Goal: Information Seeking & Learning: Compare options

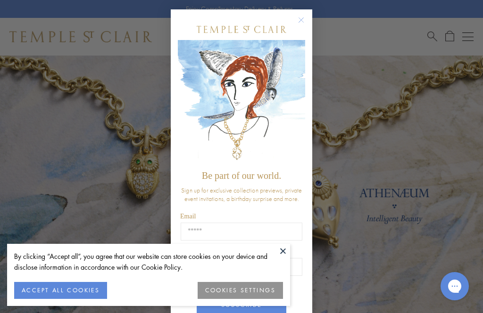
click at [301, 16] on circle "Close dialog" at bounding box center [301, 20] width 11 height 11
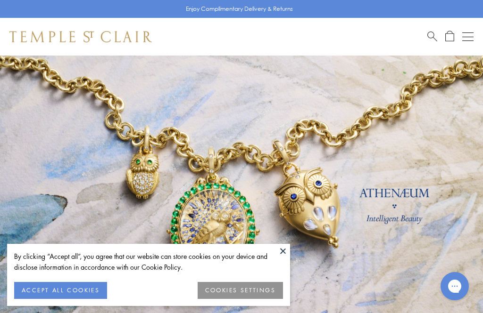
click at [283, 250] on button at bounding box center [283, 251] width 14 height 14
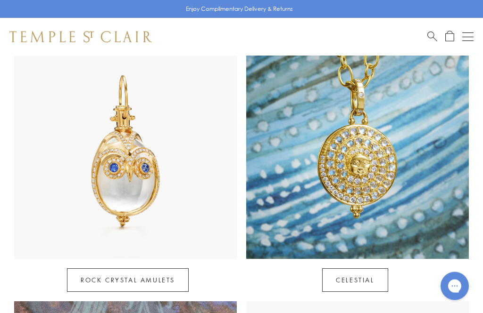
scroll to position [473, 0]
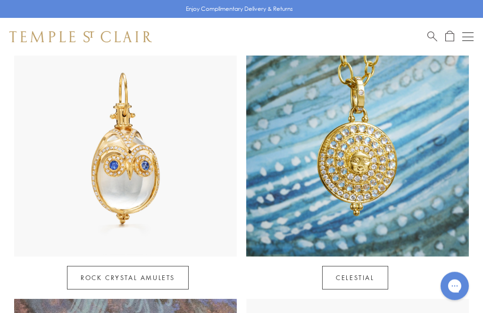
click at [376, 267] on link "Celestial" at bounding box center [355, 279] width 66 height 24
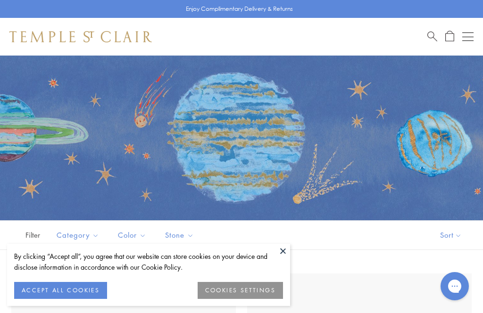
click at [261, 291] on button "COOKIES SETTINGS" at bounding box center [239, 290] width 85 height 17
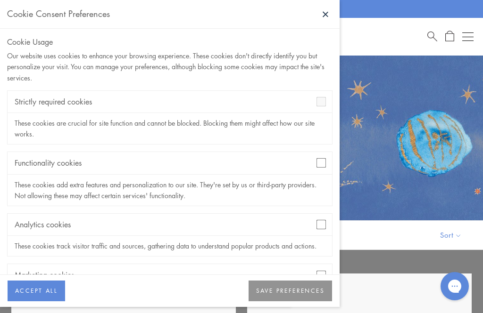
click at [317, 296] on button "SAVE PREFERENCES" at bounding box center [289, 291] width 83 height 21
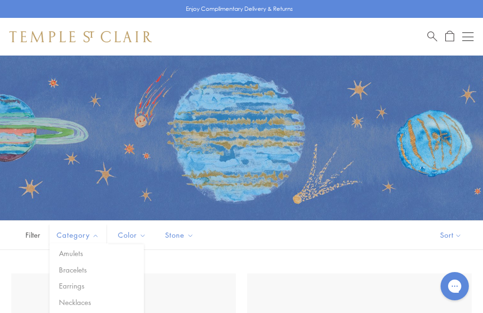
click at [80, 252] on button "Amulets" at bounding box center [100, 253] width 87 height 11
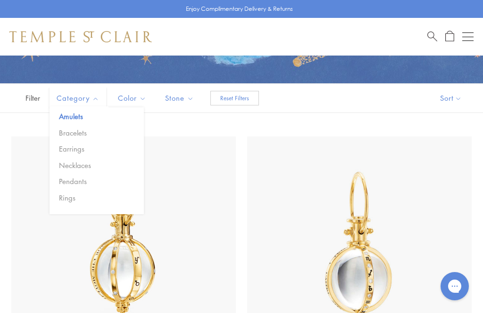
scroll to position [137, 0]
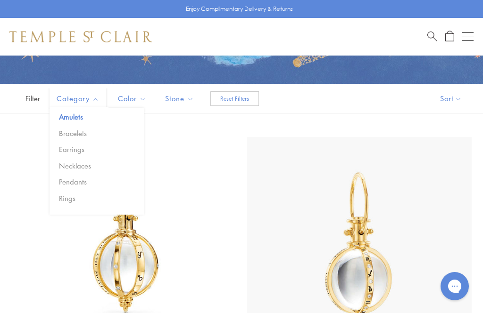
click at [324, 96] on div "Filter (1) Sort Category Amulets Bracelets Earrings Necklaces Pendants Rings" at bounding box center [241, 99] width 483 height 30
click at [5, 90] on span "Filter" at bounding box center [23, 98] width 47 height 29
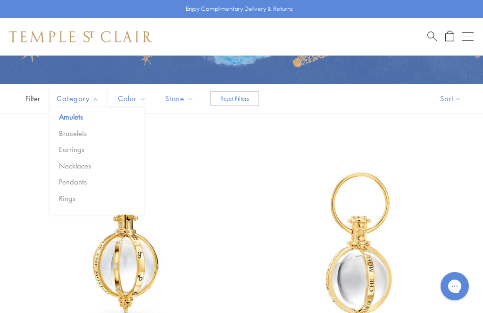
click at [443, 231] on img at bounding box center [359, 249] width 224 height 224
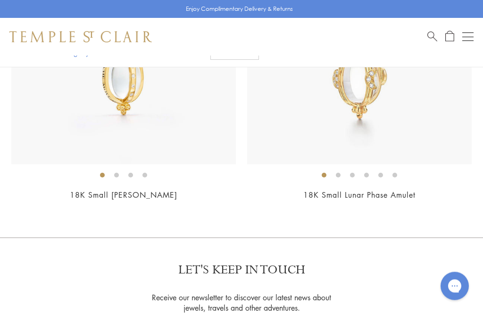
scroll to position [928, 0]
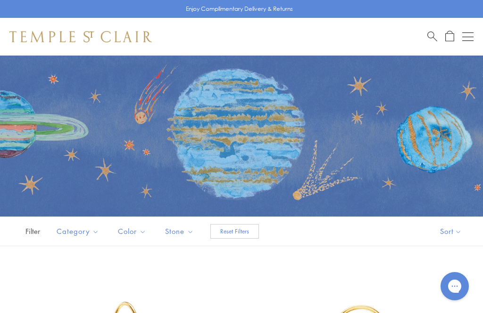
scroll to position [0, 0]
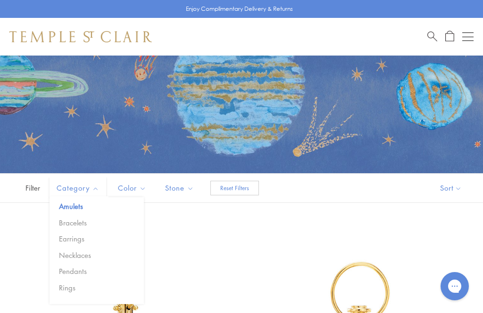
scroll to position [50, 0]
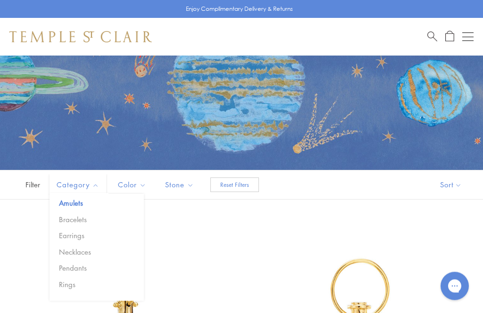
click at [81, 234] on button "Earrings" at bounding box center [100, 236] width 87 height 11
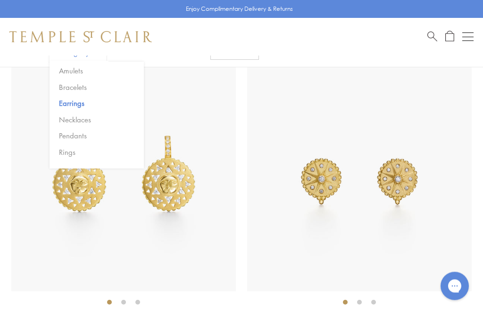
scroll to position [206, 0]
click at [182, 181] on img at bounding box center [123, 179] width 224 height 224
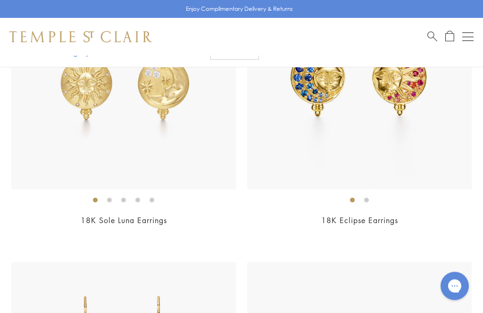
scroll to position [1807, 0]
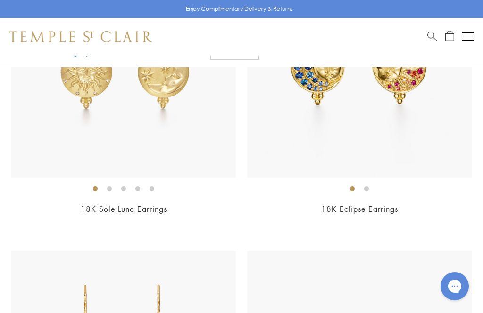
click at [96, 197] on div "18K Sole Luna Earrings $6,700" at bounding box center [123, 91] width 224 height 274
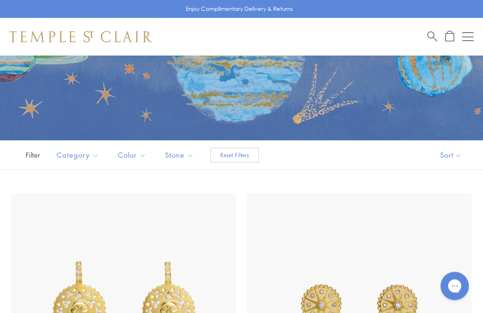
scroll to position [80, 0]
click at [84, 206] on button "Earrings" at bounding box center [100, 206] width 87 height 11
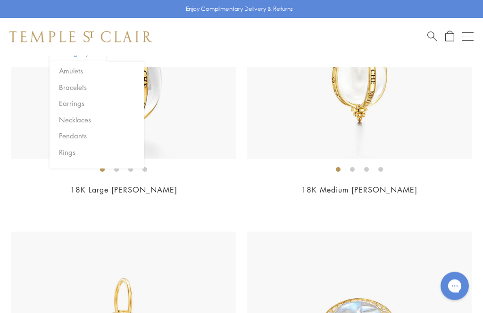
scroll to position [4800, 0]
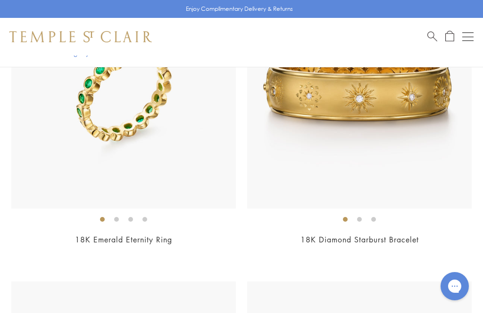
scroll to position [7130, 0]
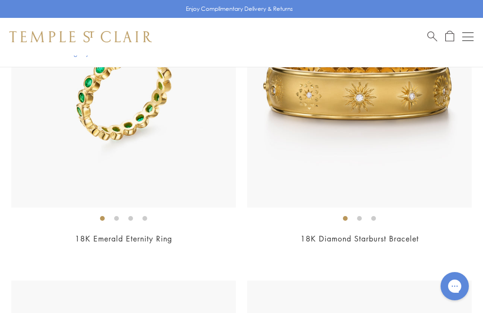
click at [383, 234] on link "18K Diamond Starburst Bracelet" at bounding box center [359, 239] width 118 height 10
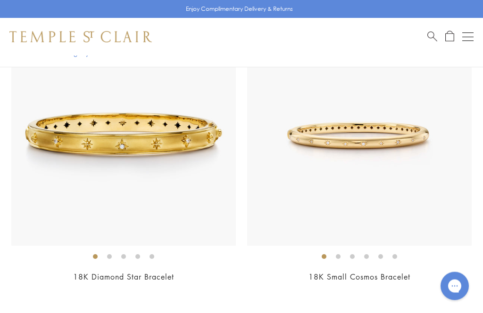
scroll to position [7391, 0]
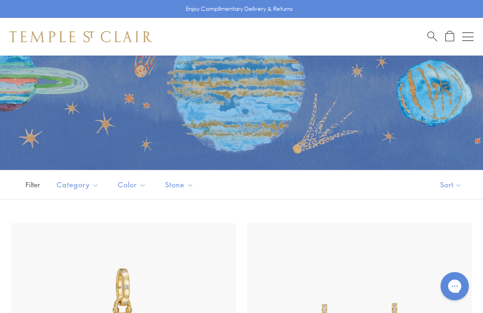
scroll to position [48, 0]
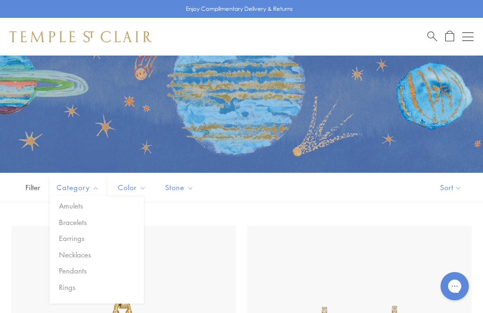
click at [78, 239] on button "Earrings" at bounding box center [100, 238] width 87 height 11
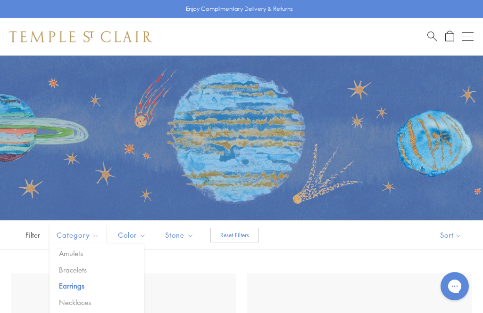
click at [248, 231] on button "Reset Filters" at bounding box center [234, 235] width 49 height 15
click at [329, 233] on div "Filter Sort Category Amulets Bracelets Earrings Necklaces Pendants Rings" at bounding box center [241, 236] width 483 height 30
click at [25, 231] on span "Filter" at bounding box center [23, 235] width 47 height 29
click at [26, 238] on span "Filter" at bounding box center [23, 235] width 47 height 29
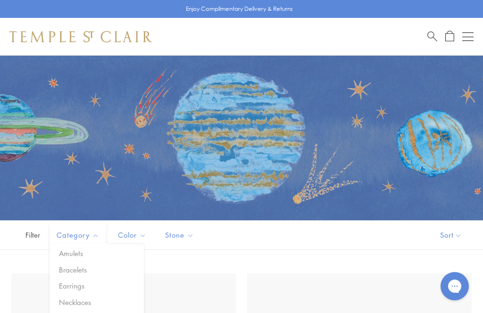
click at [448, 234] on button "Sort" at bounding box center [451, 235] width 64 height 29
click at [451, 234] on button "Sort" at bounding box center [451, 235] width 64 height 29
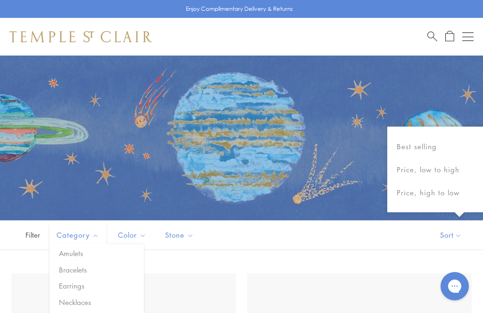
click at [482, 148] on button "Best selling" at bounding box center [435, 146] width 96 height 23
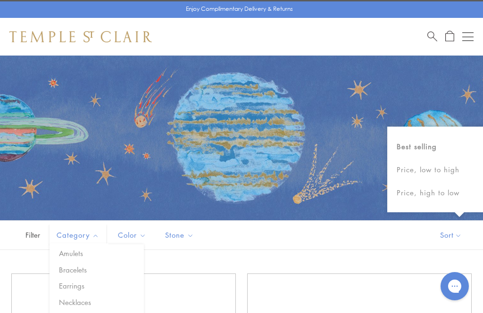
click at [448, 236] on button "Sort" at bounding box center [451, 235] width 64 height 29
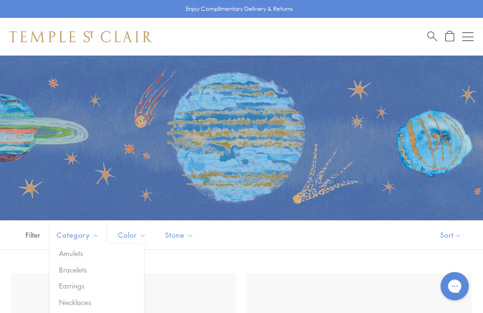
click at [449, 234] on button "Sort" at bounding box center [451, 235] width 64 height 29
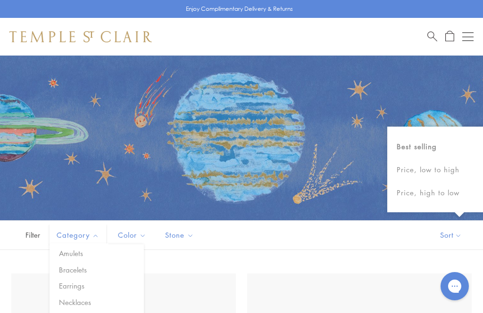
click at [460, 173] on button "Price, low to high" at bounding box center [435, 169] width 96 height 23
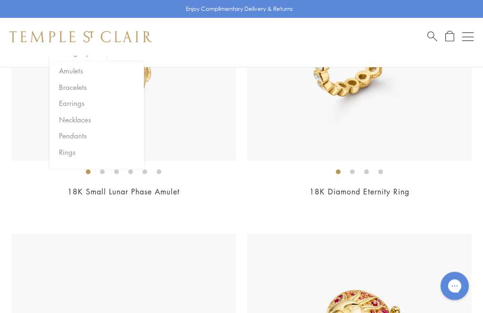
scroll to position [5987, 0]
click at [120, 199] on span "$4,500" at bounding box center [124, 204] width 26 height 11
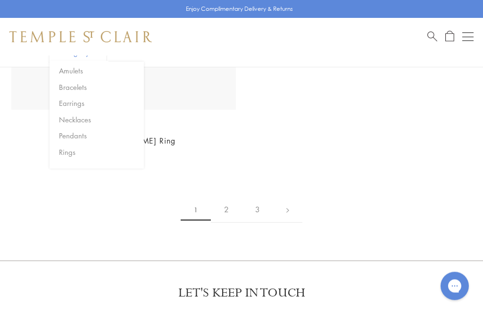
scroll to position [7822, 0]
click at [285, 197] on link at bounding box center [287, 210] width 29 height 26
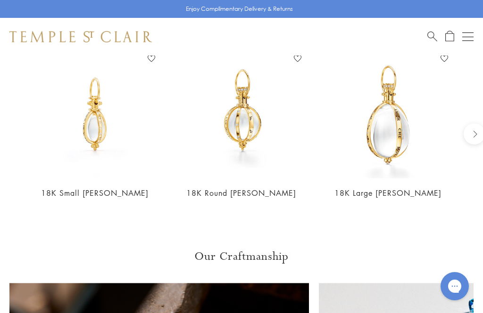
scroll to position [790, 0]
click at [140, 184] on div "18K Small Astrid Amulet Add to Wishlist $4,950" at bounding box center [95, 132] width 128 height 161
click at [108, 189] on link "18K Small Astrid Amulet" at bounding box center [94, 194] width 107 height 10
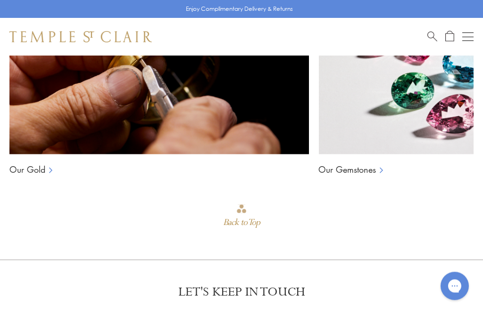
scroll to position [1108, 0]
click at [233, 214] on div "Back to Top" at bounding box center [241, 222] width 37 height 17
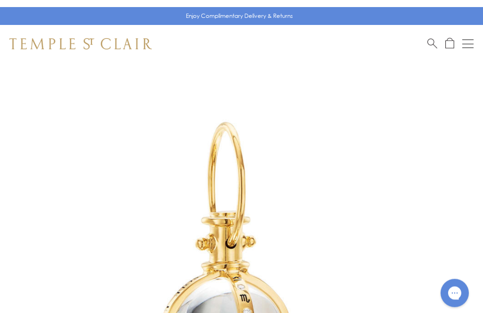
scroll to position [0, 0]
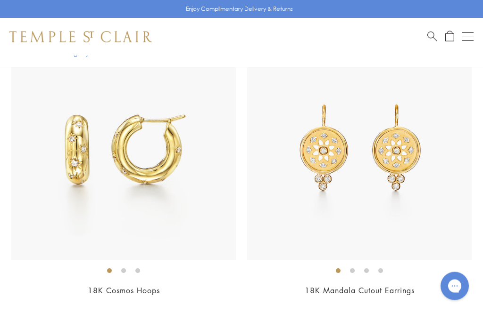
scroll to position [537, 0]
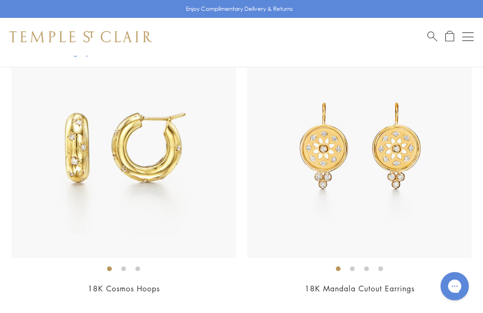
click at [129, 300] on span "$5,250" at bounding box center [124, 302] width 26 height 11
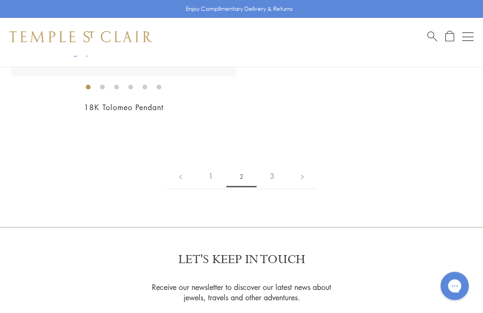
scroll to position [7856, 0]
click at [304, 165] on link at bounding box center [301, 177] width 29 height 26
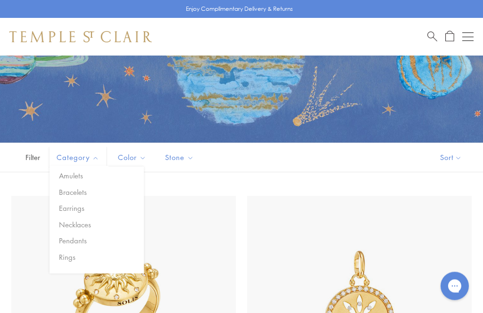
scroll to position [79, 0]
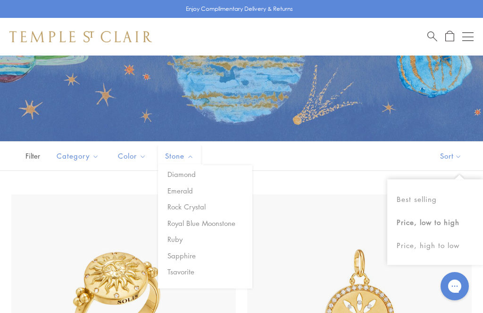
click at [458, 156] on button "Sort" at bounding box center [451, 156] width 64 height 29
click at [445, 154] on button "Sort" at bounding box center [451, 156] width 64 height 29
click at [25, 152] on span "Filter" at bounding box center [23, 156] width 47 height 29
click at [29, 155] on span "Filter" at bounding box center [23, 156] width 47 height 29
click at [33, 154] on span "Filter" at bounding box center [23, 156] width 47 height 29
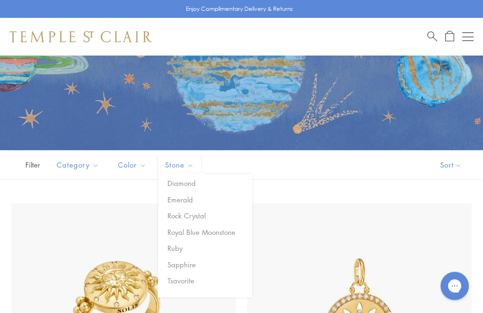
scroll to position [67, 0]
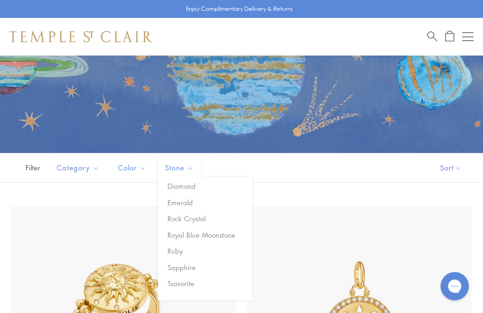
click at [194, 183] on button "Diamond" at bounding box center [208, 186] width 87 height 11
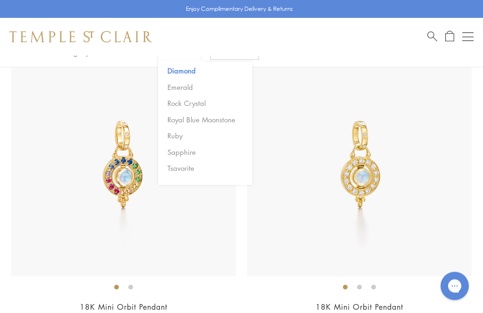
scroll to position [816, 0]
click at [428, 36] on span "Search" at bounding box center [432, 36] width 10 height 10
click at [430, 34] on span "Search" at bounding box center [432, 36] width 10 height 10
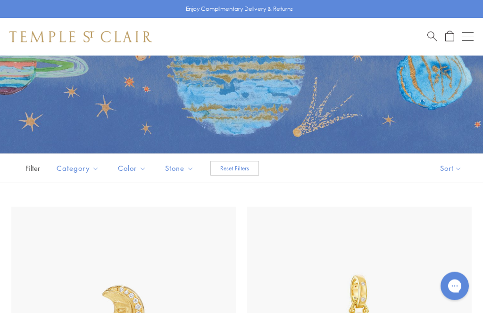
scroll to position [0, 0]
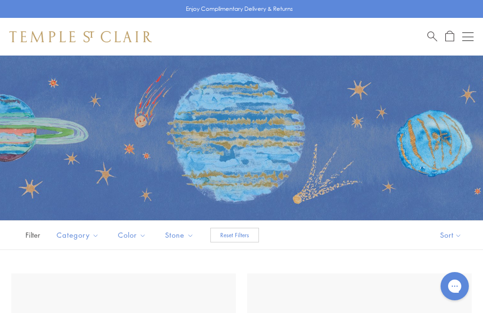
click at [431, 31] on span "Search" at bounding box center [432, 36] width 10 height 10
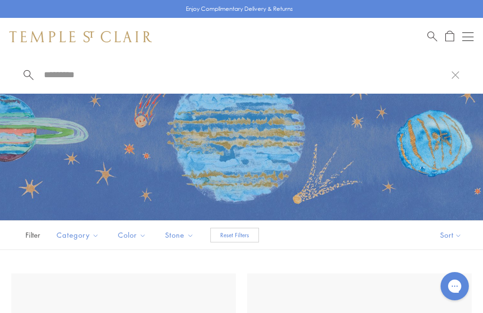
click at [63, 71] on input "search" at bounding box center [247, 74] width 408 height 11
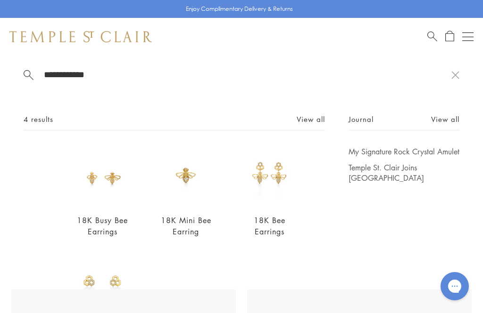
type input "**********"
click at [427, 35] on span "Search" at bounding box center [432, 36] width 10 height 10
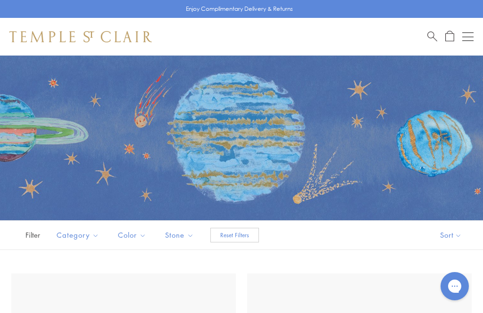
click at [433, 35] on span "Search" at bounding box center [432, 36] width 10 height 10
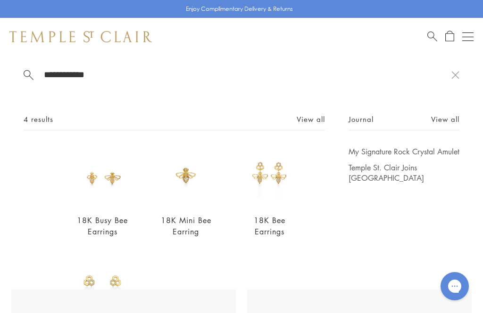
click at [111, 228] on link "18K Busy Bee Earrings" at bounding box center [102, 225] width 51 height 21
click at [190, 227] on link "18K Mini Bee Earring" at bounding box center [186, 225] width 50 height 21
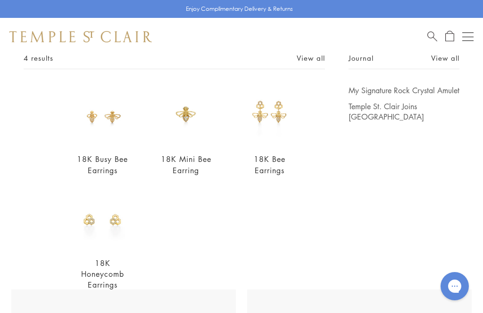
scroll to position [63, 0]
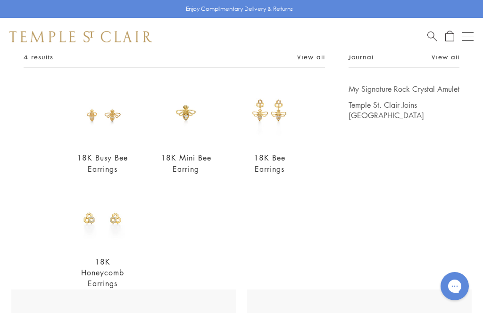
click at [109, 119] on img at bounding box center [103, 114] width 60 height 60
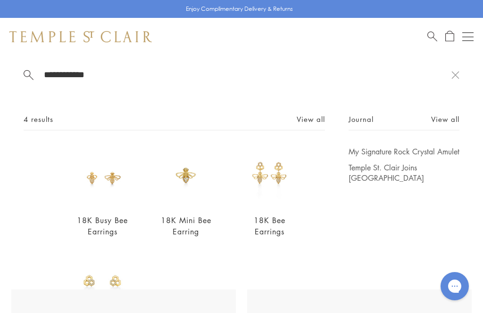
scroll to position [0, 0]
click at [315, 123] on link "View all" at bounding box center [310, 119] width 28 height 10
click at [450, 124] on link "View all" at bounding box center [445, 119] width 28 height 10
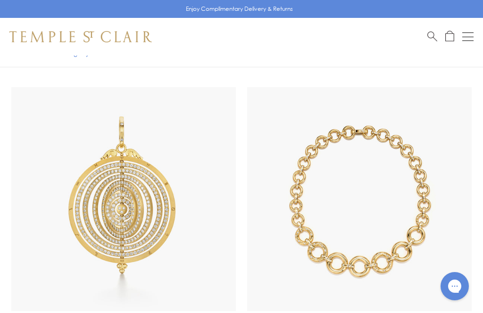
scroll to position [178, 0]
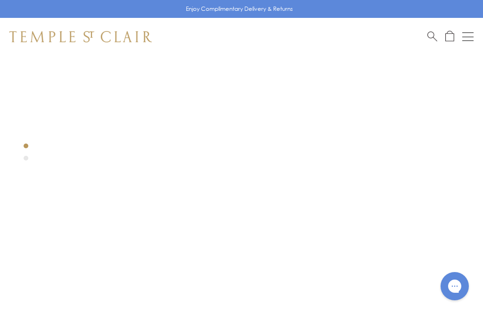
scroll to position [82, 0]
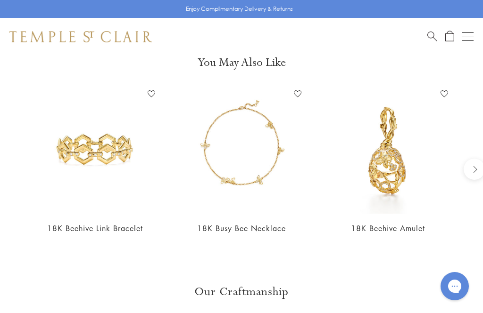
scroll to position [757, 0]
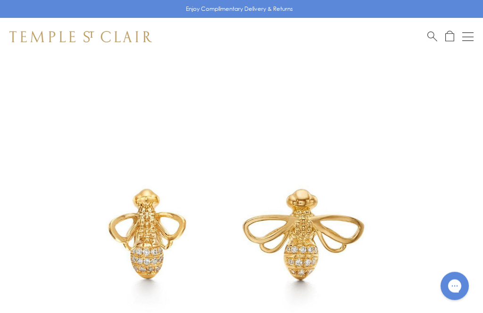
scroll to position [0, 0]
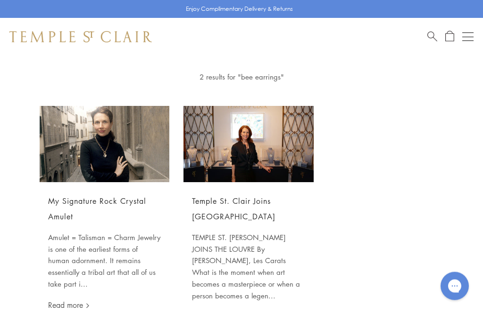
scroll to position [38, 0]
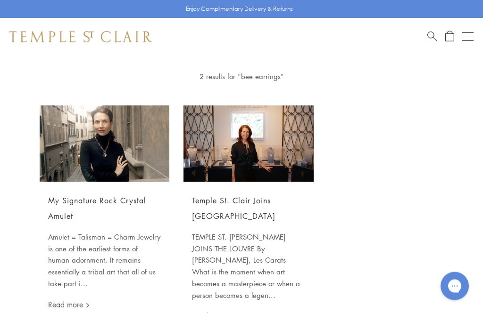
click at [129, 193] on h2 "My Signature Rock Crystal Amulet" at bounding box center [104, 208] width 113 height 31
click at [95, 199] on link "My Signature Rock Crystal Amulet" at bounding box center [97, 209] width 98 height 26
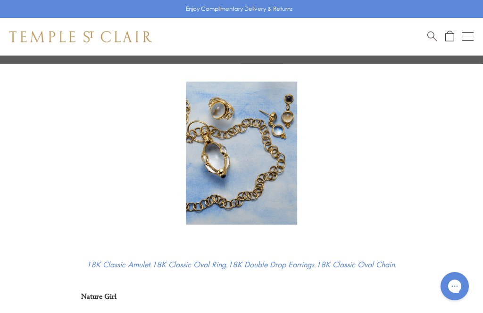
scroll to position [513, 0]
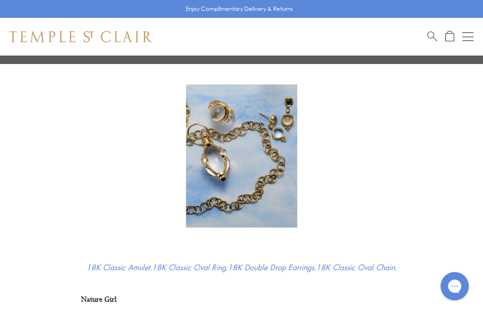
click at [376, 258] on div at bounding box center [241, 73] width 320 height 375
click at [366, 270] on link "18K Classic Oval Chain" at bounding box center [355, 268] width 79 height 10
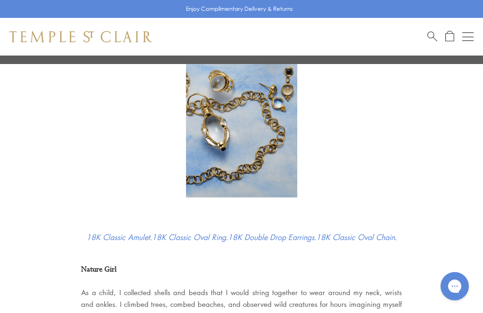
click at [283, 93] on img at bounding box center [242, 126] width 112 height 144
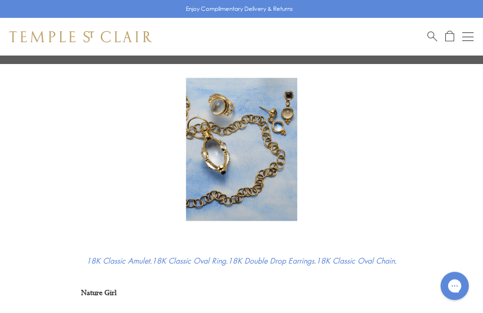
scroll to position [510, 0]
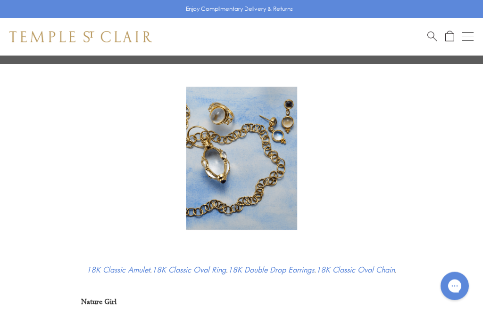
click at [278, 127] on img at bounding box center [242, 159] width 112 height 144
click at [289, 110] on img at bounding box center [242, 159] width 112 height 144
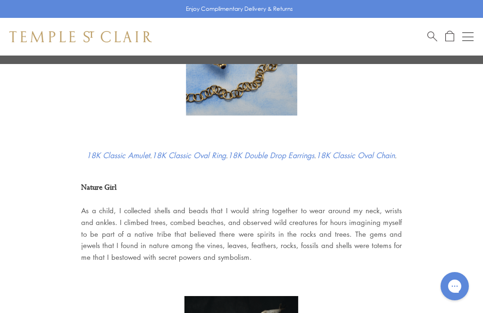
scroll to position [624, 0]
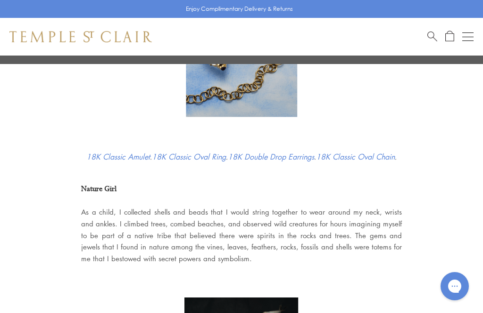
click at [295, 156] on link "18K Double Drop Earrings" at bounding box center [271, 157] width 86 height 10
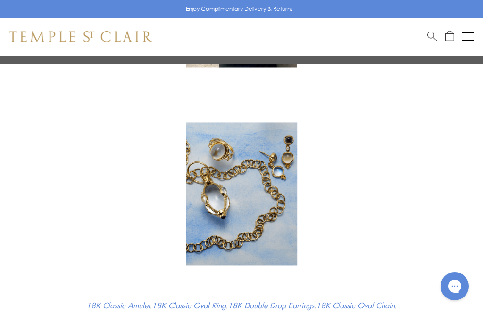
scroll to position [472, 0]
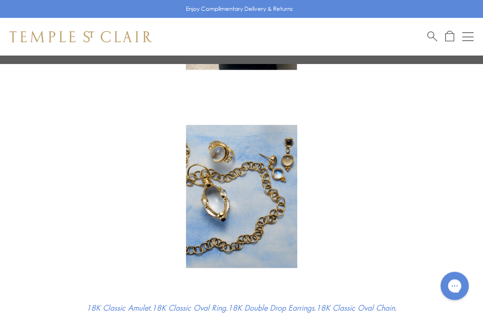
click at [216, 198] on img at bounding box center [242, 197] width 112 height 144
click at [214, 202] on img at bounding box center [242, 197] width 112 height 144
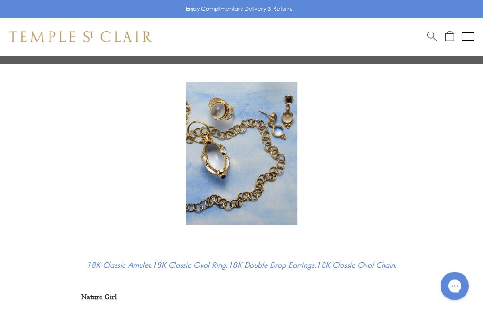
scroll to position [516, 0]
click at [131, 256] on div at bounding box center [241, 71] width 320 height 375
click at [109, 264] on link "18K Classic Amulet" at bounding box center [118, 265] width 64 height 10
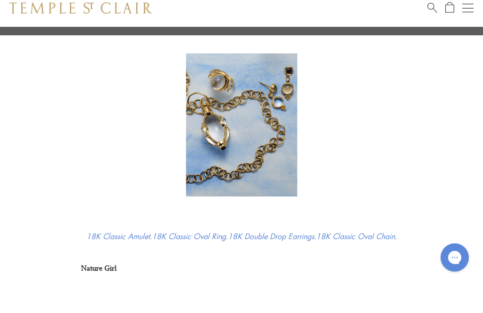
scroll to position [546, 0]
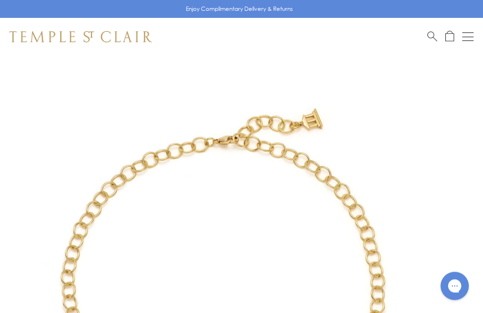
scroll to position [3, 0]
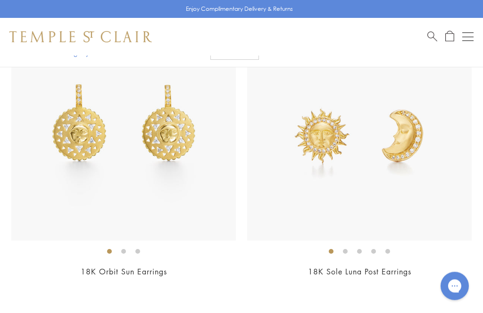
scroll to position [5017, 0]
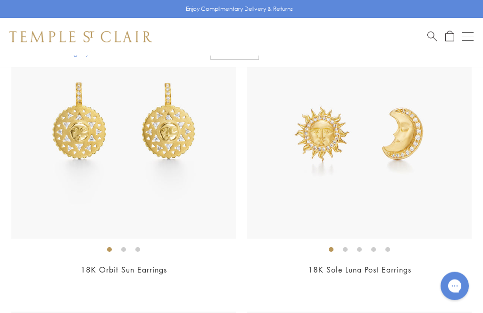
click at [363, 265] on link "18K Sole Luna Post Earrings" at bounding box center [359, 270] width 103 height 10
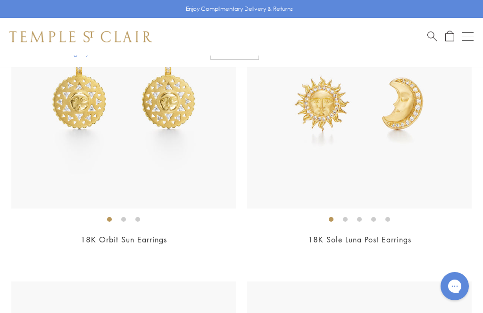
click at [397, 235] on link "18K Sole Luna Post Earrings" at bounding box center [359, 240] width 103 height 10
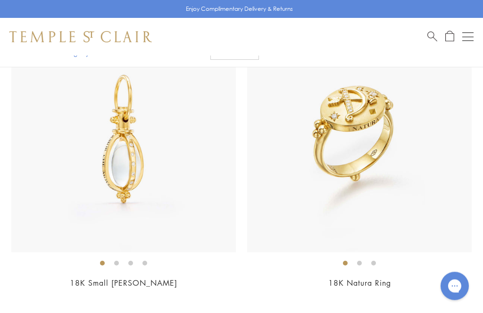
scroll to position [5301, 0]
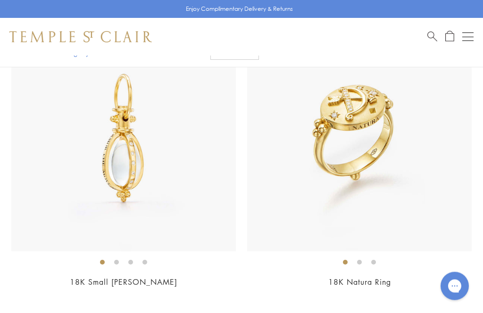
click at [148, 291] on div "$4,950" at bounding box center [123, 296] width 224 height 11
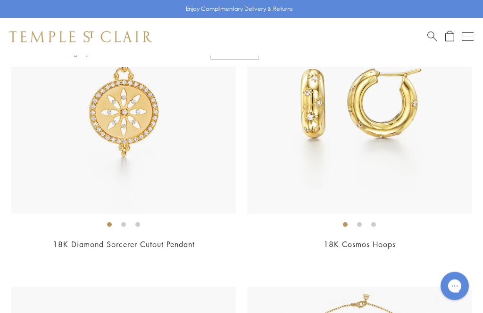
scroll to position [5936, 0]
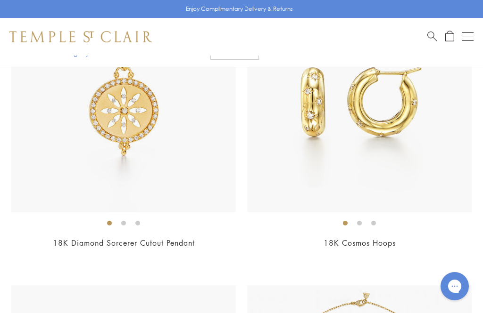
click at [367, 217] on ol at bounding box center [359, 223] width 224 height 12
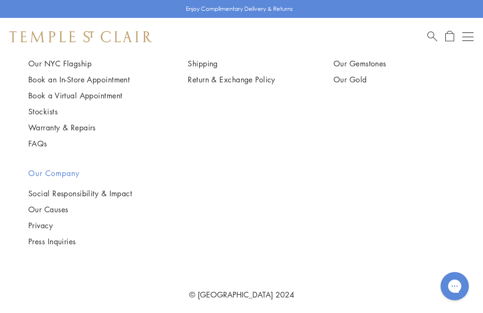
scroll to position [7916, 0]
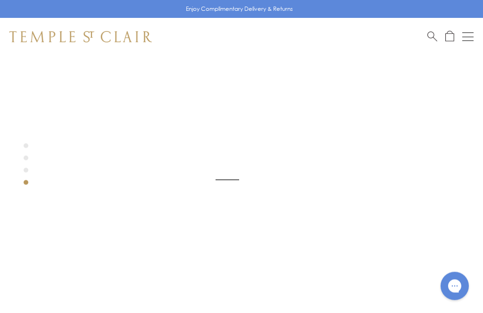
scroll to position [95, 0]
click at [343, 165] on div at bounding box center [227, 188] width 454 height 454
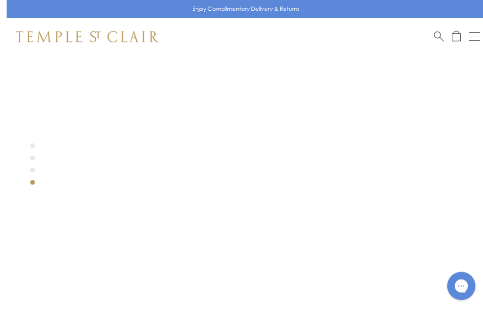
scroll to position [0, 0]
